Goal: Task Accomplishment & Management: Manage account settings

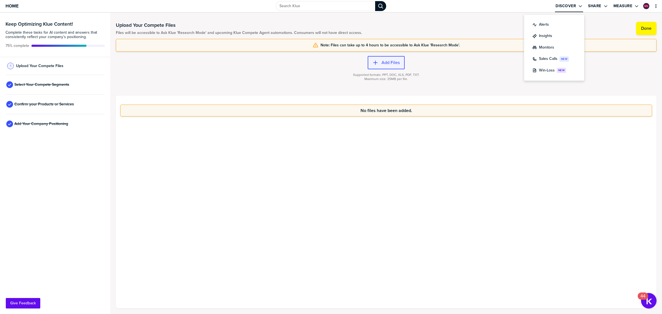
click at [388, 64] on label "Add Files" at bounding box center [390, 63] width 18 height 6
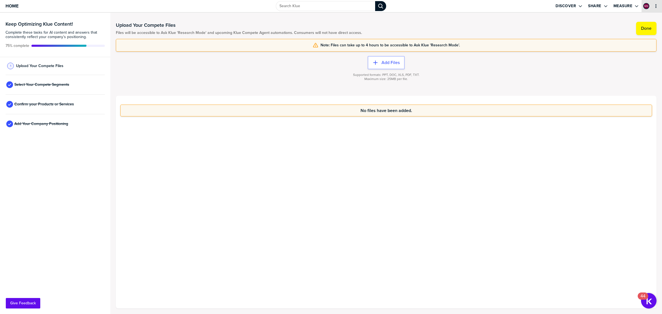
click at [656, 7] on icon "primary" at bounding box center [655, 6] width 1 height 4
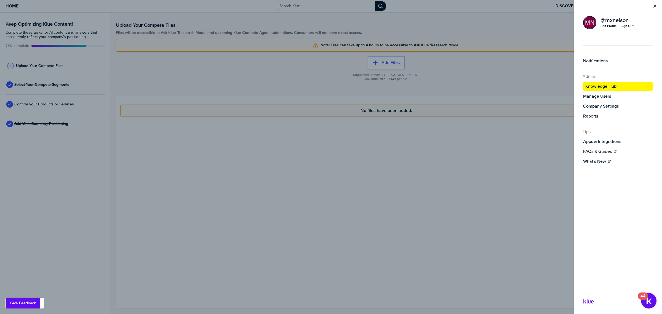
click at [656, 7] on icon "Close Menu" at bounding box center [654, 6] width 4 height 4
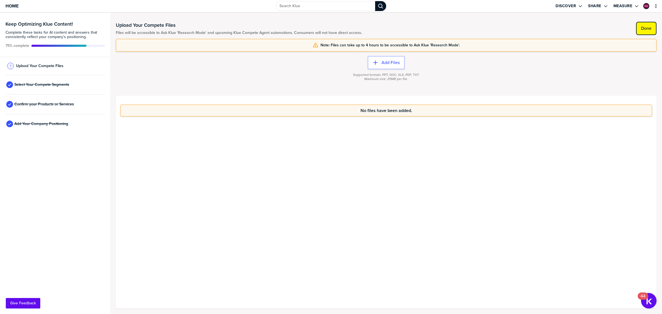
click at [654, 33] on button "Done" at bounding box center [646, 28] width 20 height 13
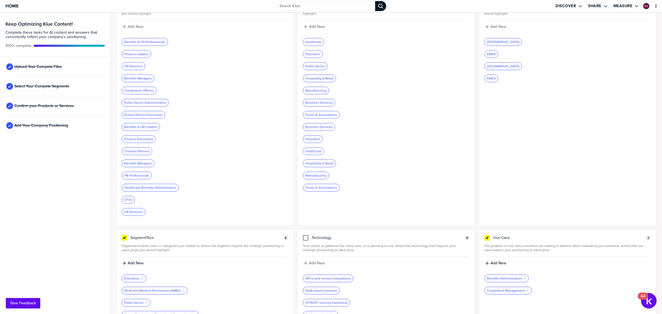
scroll to position [47, 0]
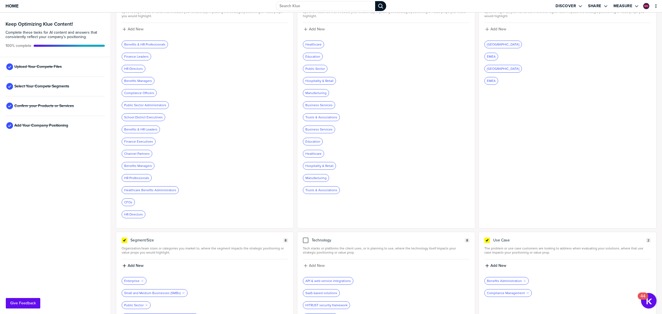
click at [127, 78] on div "Benefits Managers" at bounding box center [138, 80] width 32 height 7
click at [134, 81] on div "Benefits Managers" at bounding box center [138, 80] width 32 height 7
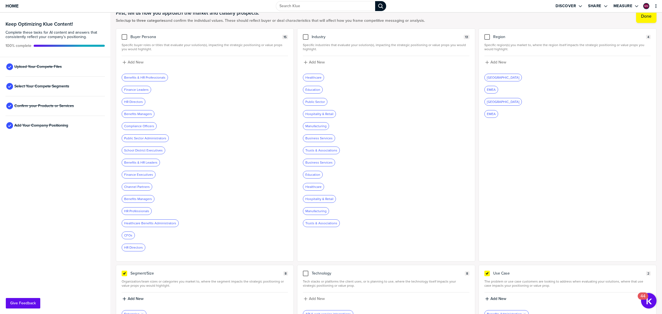
scroll to position [0, 0]
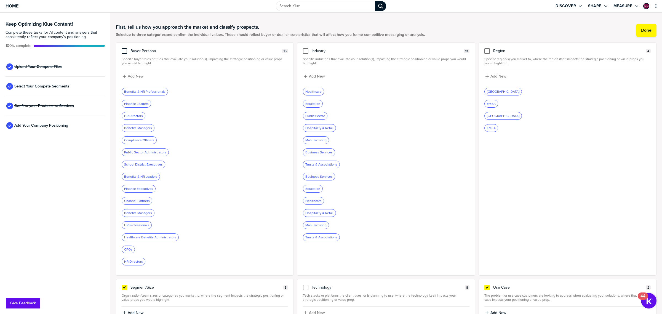
click at [126, 50] on div at bounding box center [125, 51] width 6 height 6
click at [124, 48] on input "checkbox" at bounding box center [124, 48] width 0 height 0
click at [154, 190] on icon "Remove Tag" at bounding box center [155, 188] width 3 height 3
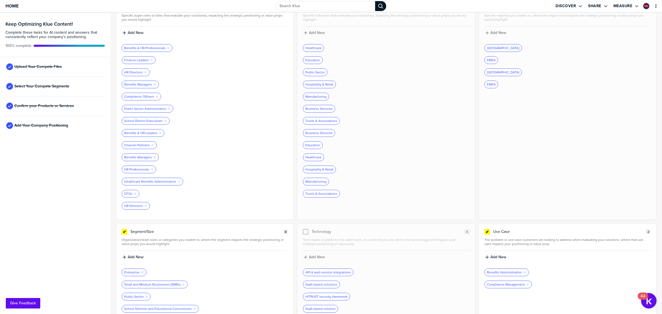
scroll to position [104, 0]
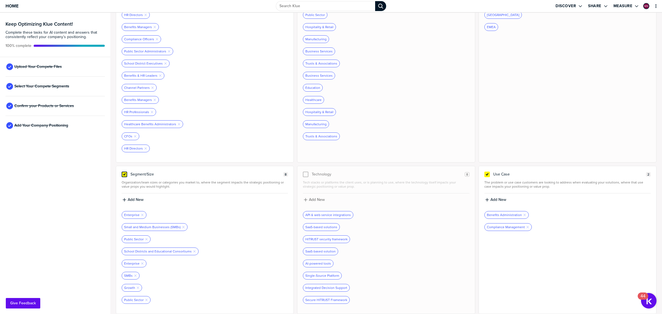
click at [124, 175] on icon at bounding box center [124, 174] width 4 height 4
click at [124, 171] on input "checkbox" at bounding box center [124, 171] width 0 height 0
click at [526, 226] on icon "button" at bounding box center [527, 227] width 2 height 2
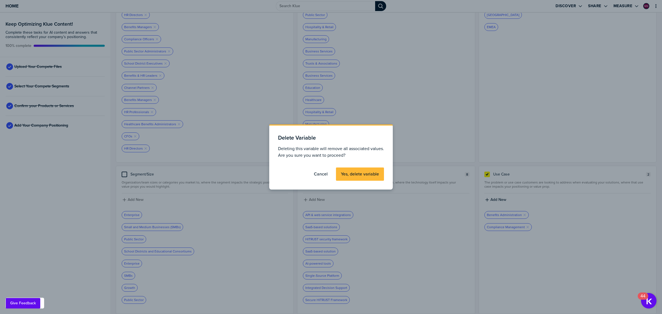
click at [360, 177] on button "Yes, delete variable" at bounding box center [360, 173] width 48 height 13
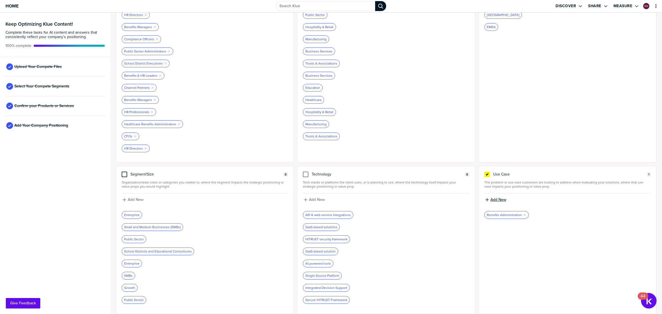
click at [498, 199] on label "Add New" at bounding box center [498, 199] width 16 height 5
click at [502, 195] on div "Benefits Administration Remove Tag" at bounding box center [567, 208] width 166 height 30
click at [503, 201] on div "Add New" at bounding box center [567, 199] width 165 height 5
click at [503, 201] on input at bounding box center [567, 202] width 166 height 10
type input "s"
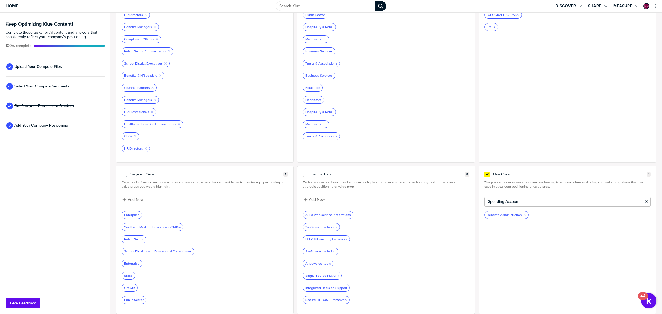
type input "Spending Account"
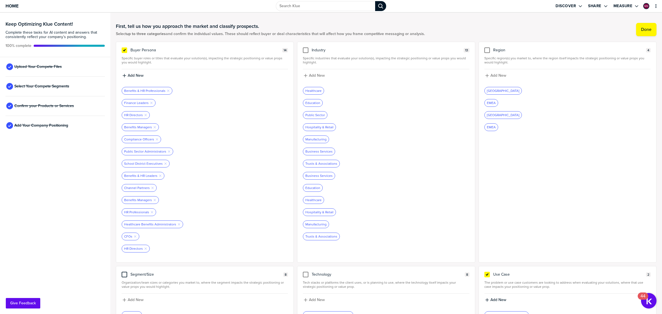
scroll to position [0, 0]
drag, startPoint x: 303, startPoint y: 51, endPoint x: 565, endPoint y: 99, distance: 265.6
click at [303, 51] on div at bounding box center [306, 51] width 6 height 6
click at [305, 48] on input "checkbox" at bounding box center [305, 48] width 0 height 0
click at [641, 31] on label "Done" at bounding box center [646, 31] width 10 height 6
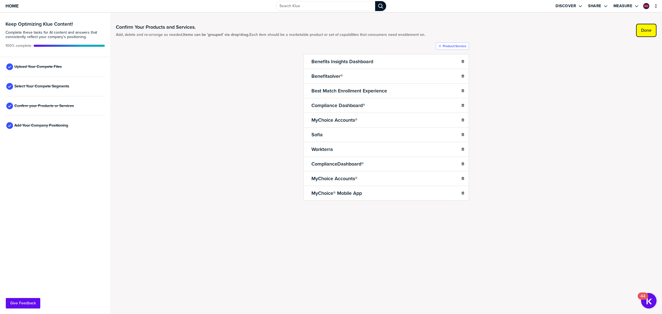
click at [645, 31] on label "Done" at bounding box center [646, 31] width 10 height 6
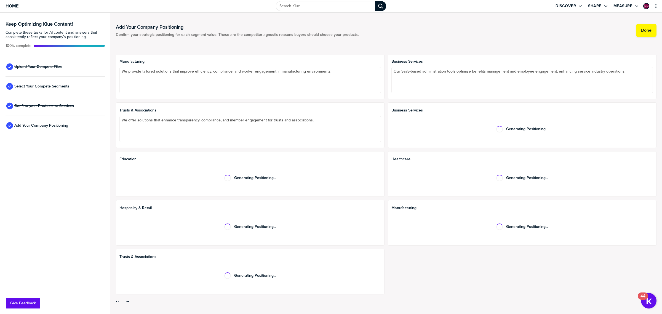
scroll to position [448, 0]
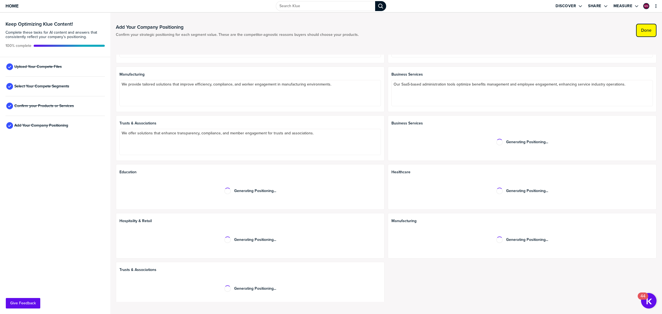
click at [645, 30] on label "Done" at bounding box center [646, 31] width 10 height 6
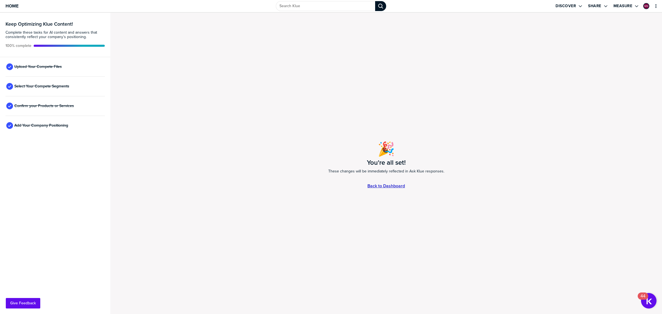
click at [392, 185] on link "Back to Dashboard" at bounding box center [385, 185] width 37 height 5
